Goal: Transaction & Acquisition: Purchase product/service

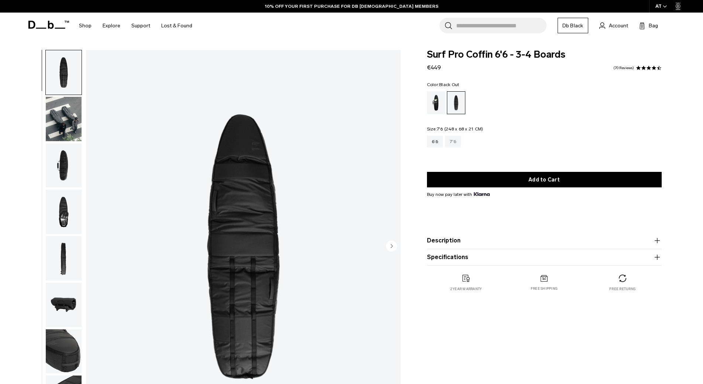
click at [455, 140] on div "7'6" at bounding box center [453, 142] width 16 height 12
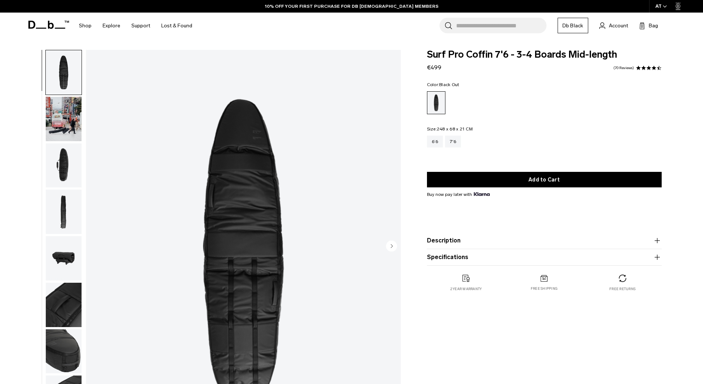
scroll to position [7, 0]
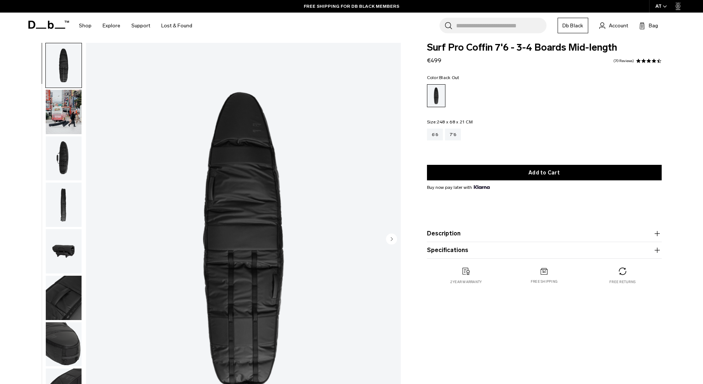
click at [485, 247] on button "Specifications" at bounding box center [544, 250] width 235 height 9
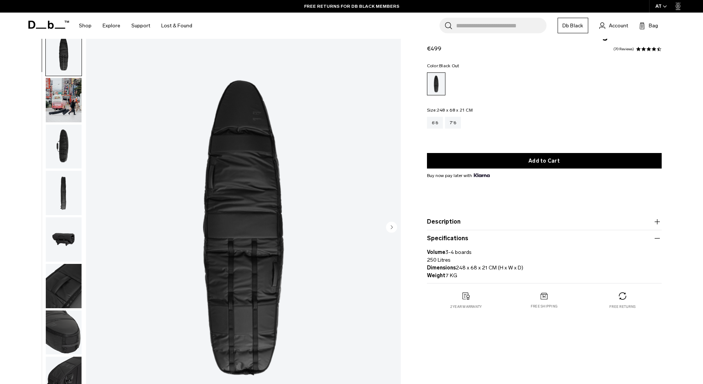
scroll to position [18, 0]
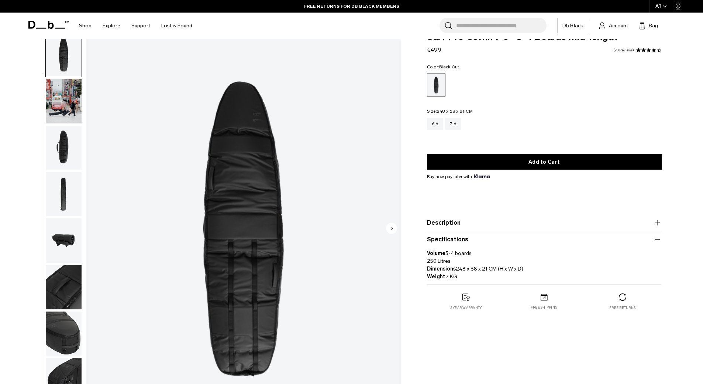
click at [396, 229] on circle "Next slide" at bounding box center [391, 227] width 11 height 11
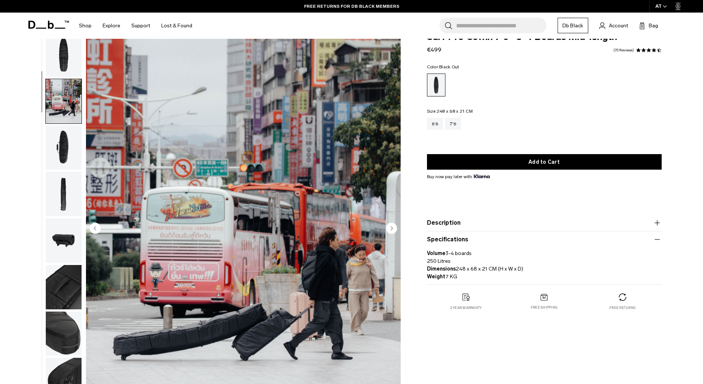
scroll to position [47, 0]
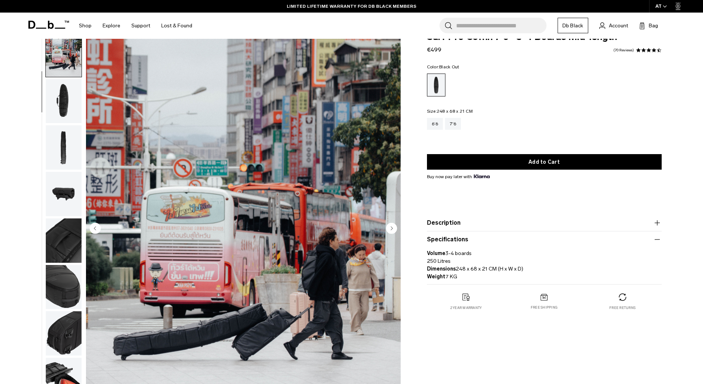
click at [394, 229] on circle "Next slide" at bounding box center [391, 227] width 11 height 11
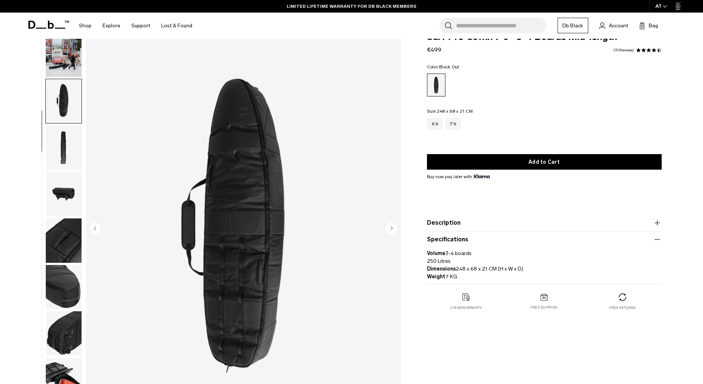
scroll to position [70, 0]
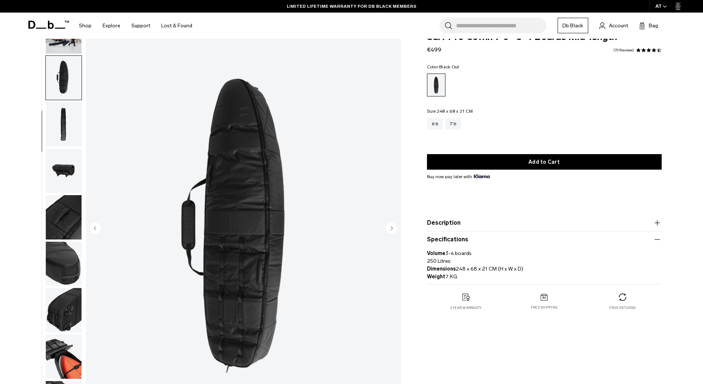
click at [394, 229] on circle "Next slide" at bounding box center [391, 227] width 11 height 11
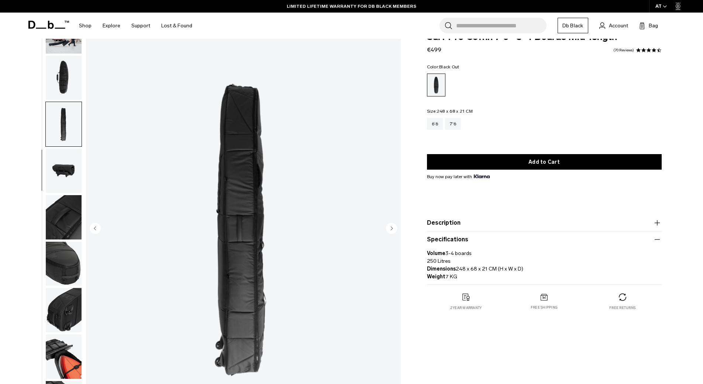
click at [394, 229] on circle "Next slide" at bounding box center [391, 227] width 11 height 11
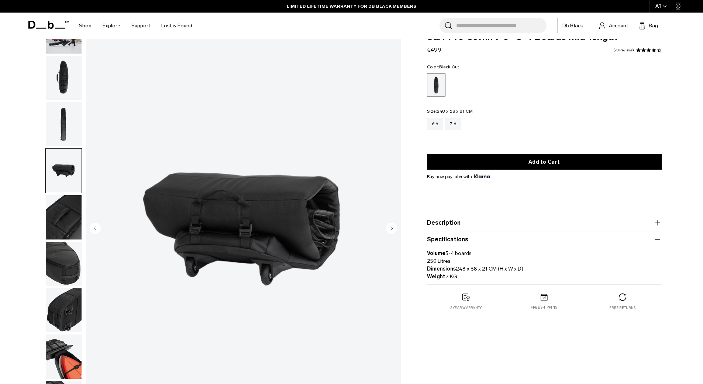
click at [394, 229] on circle "Next slide" at bounding box center [391, 227] width 11 height 11
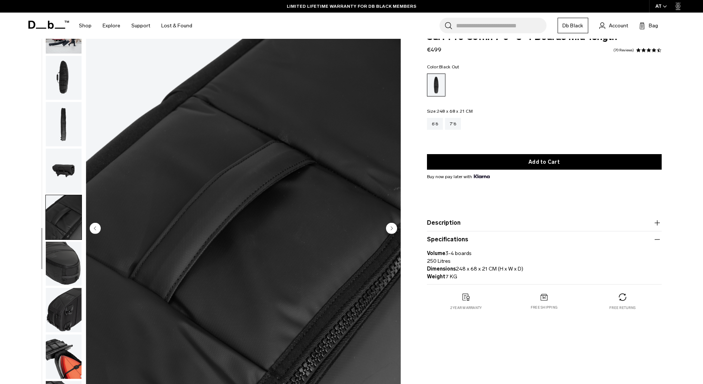
click at [394, 229] on circle "Next slide" at bounding box center [391, 227] width 11 height 11
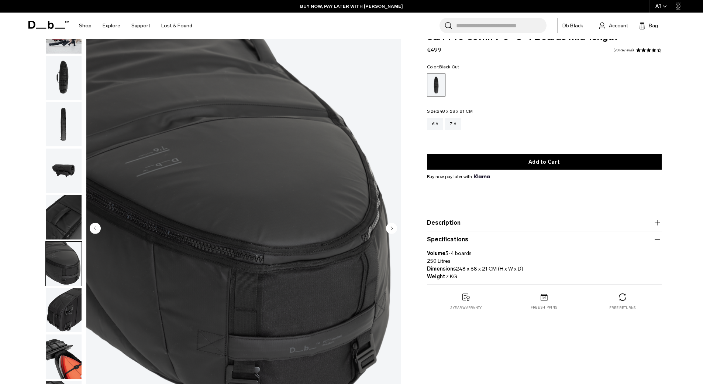
click at [394, 229] on circle "Next slide" at bounding box center [391, 227] width 11 height 11
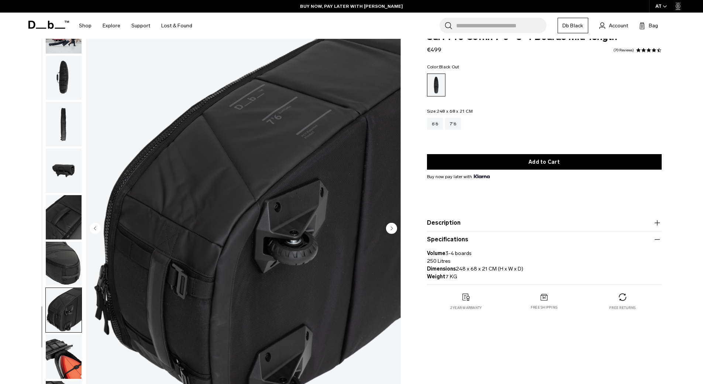
click at [394, 229] on circle "Next slide" at bounding box center [391, 227] width 11 height 11
